Goal: Navigation & Orientation: Find specific page/section

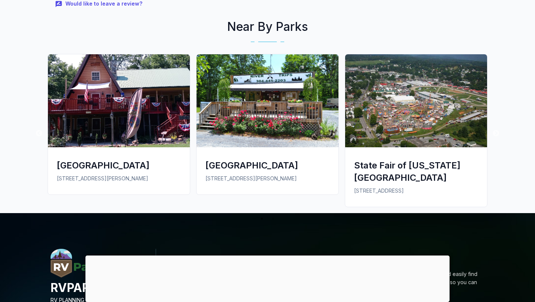
scroll to position [1071, 0]
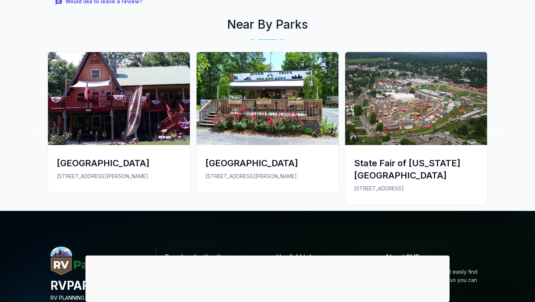
click at [266, 255] on div at bounding box center [267, 255] width 364 height 0
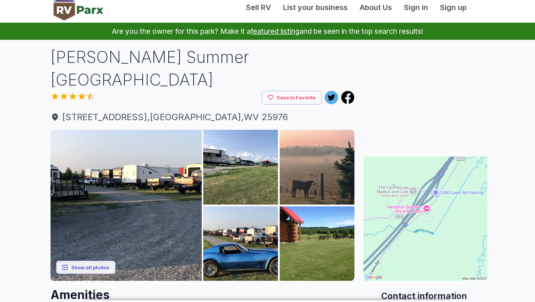
scroll to position [0, 0]
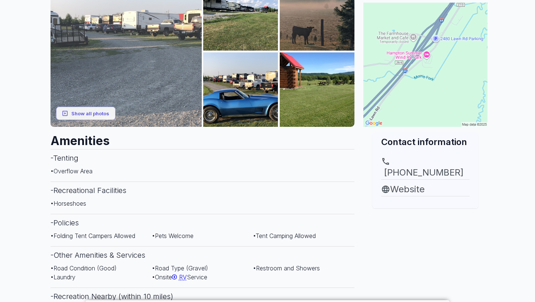
scroll to position [165, 0]
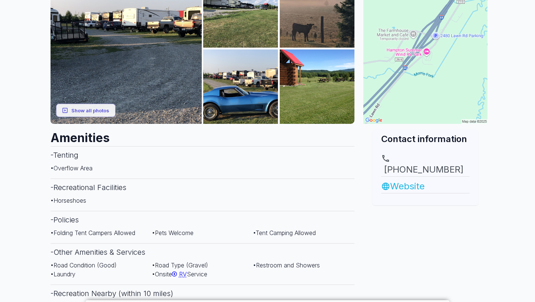
click at [406, 179] on link "Website" at bounding box center [425, 185] width 88 height 13
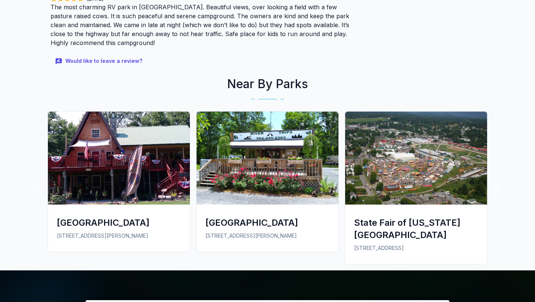
scroll to position [1019, 0]
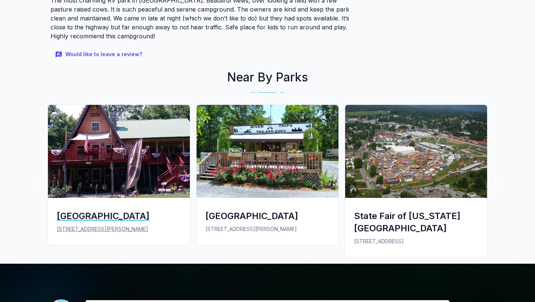
click at [131, 150] on img at bounding box center [119, 151] width 142 height 93
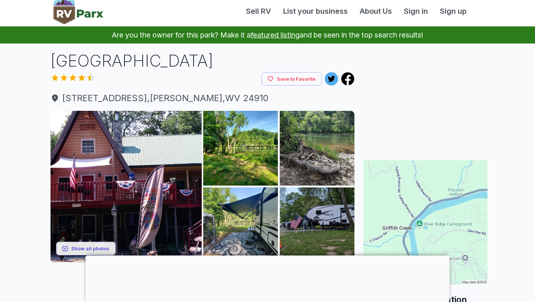
scroll to position [2, 0]
